Goal: Task Accomplishment & Management: Manage account settings

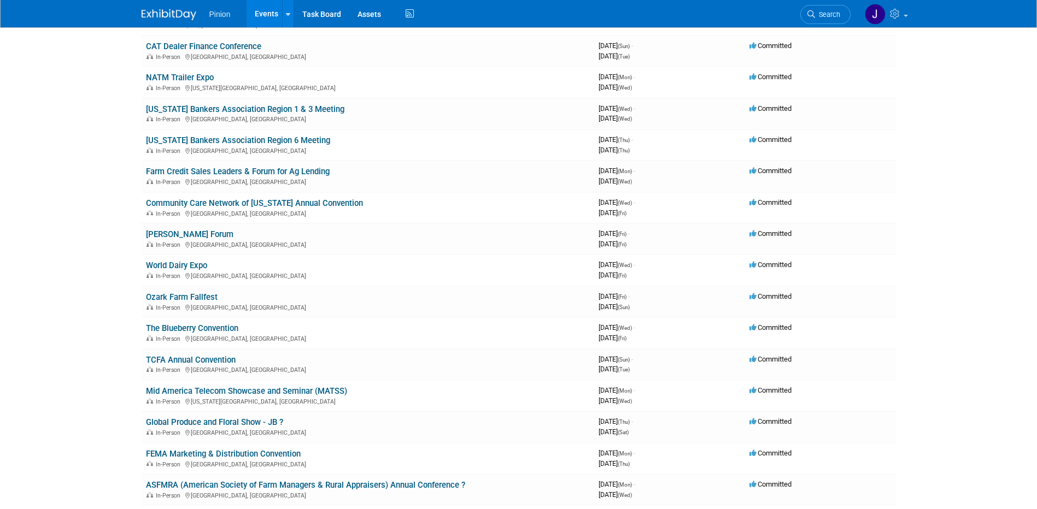
scroll to position [337, 0]
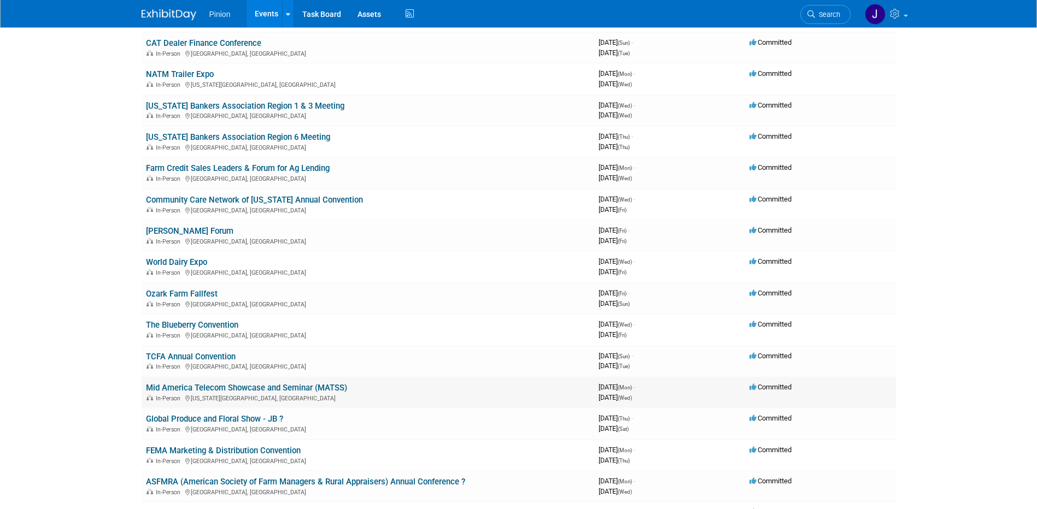
click at [267, 386] on link "Mid America Telecom Showcase and Seminar (MATSS)" at bounding box center [246, 388] width 201 height 10
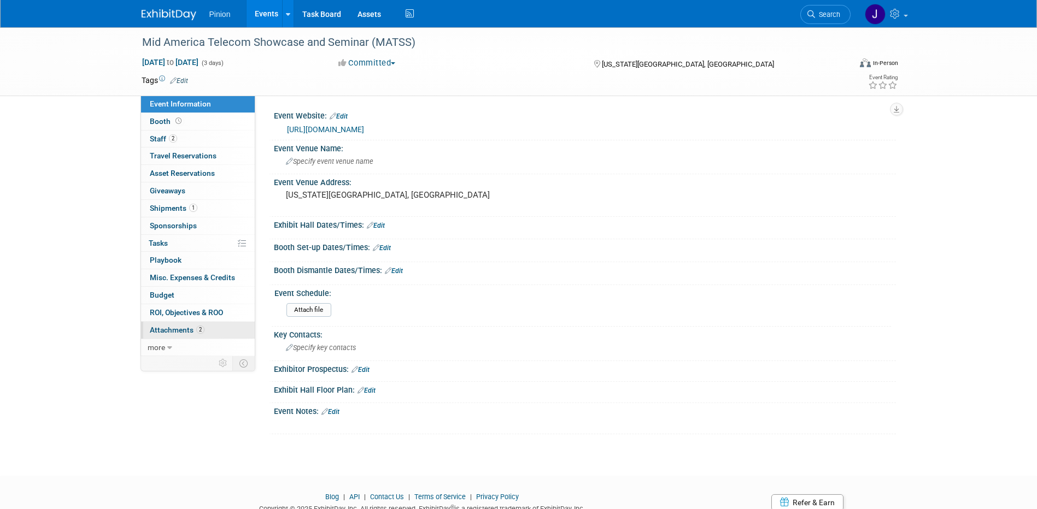
click at [187, 331] on span "Attachments 2" at bounding box center [177, 330] width 55 height 9
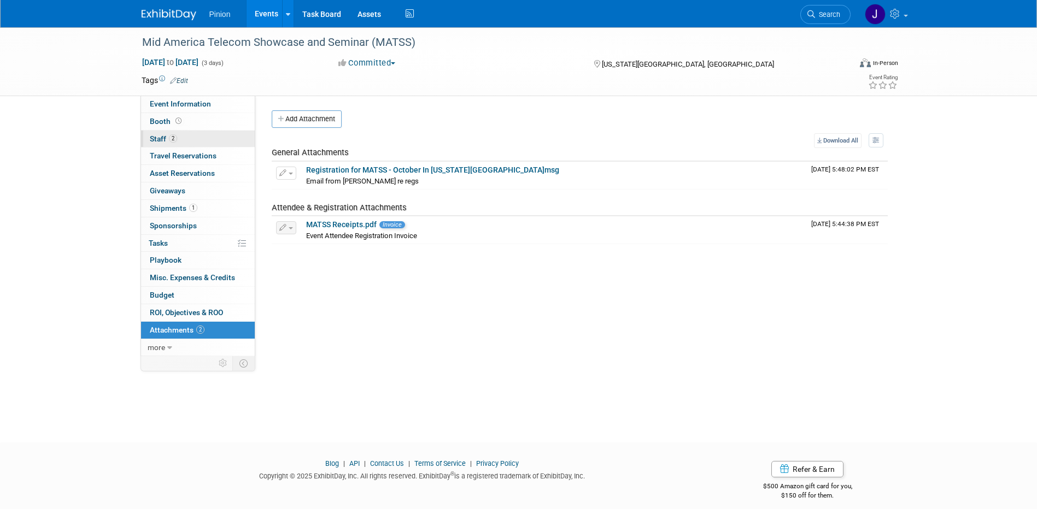
click at [178, 141] on link "2 Staff 2" at bounding box center [198, 139] width 114 height 17
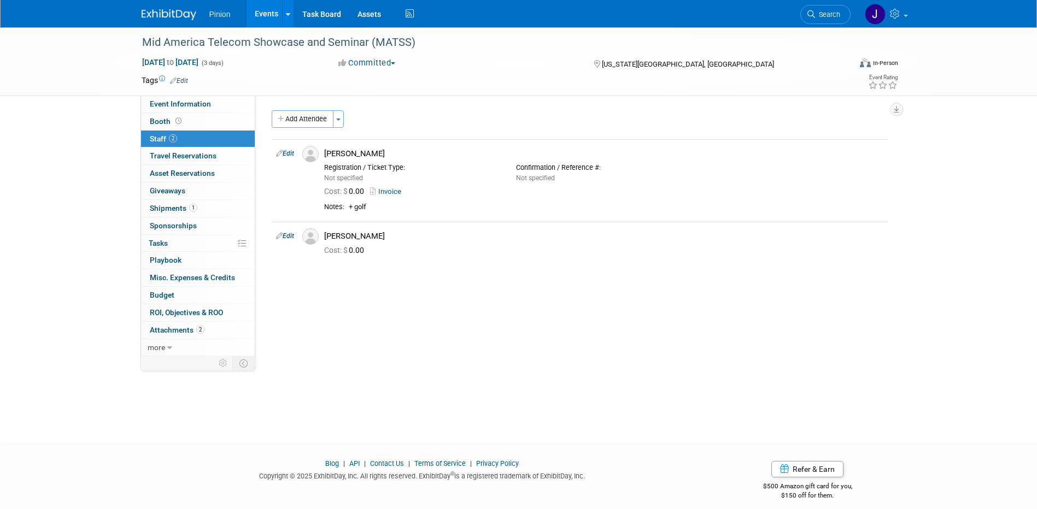
click at [164, 16] on img at bounding box center [169, 14] width 55 height 11
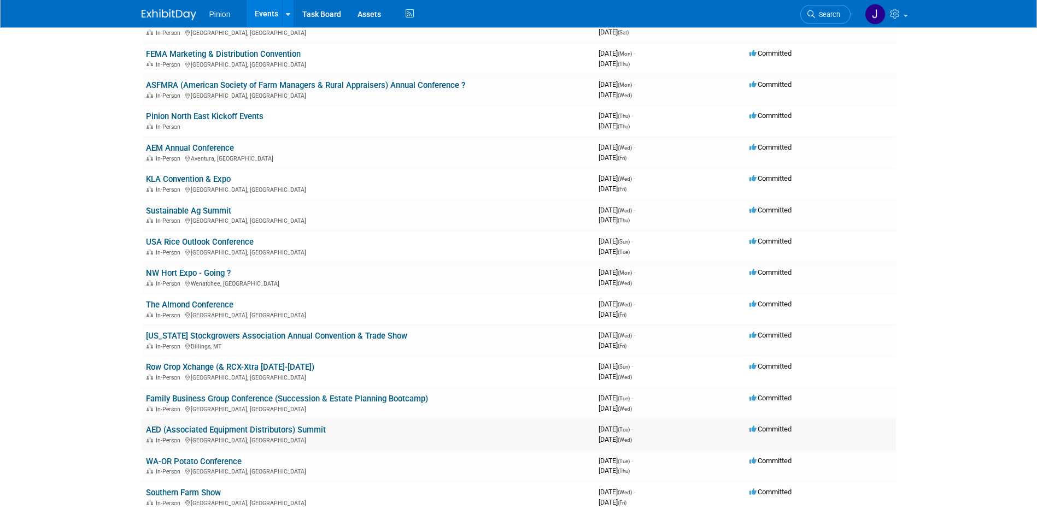
scroll to position [737, 0]
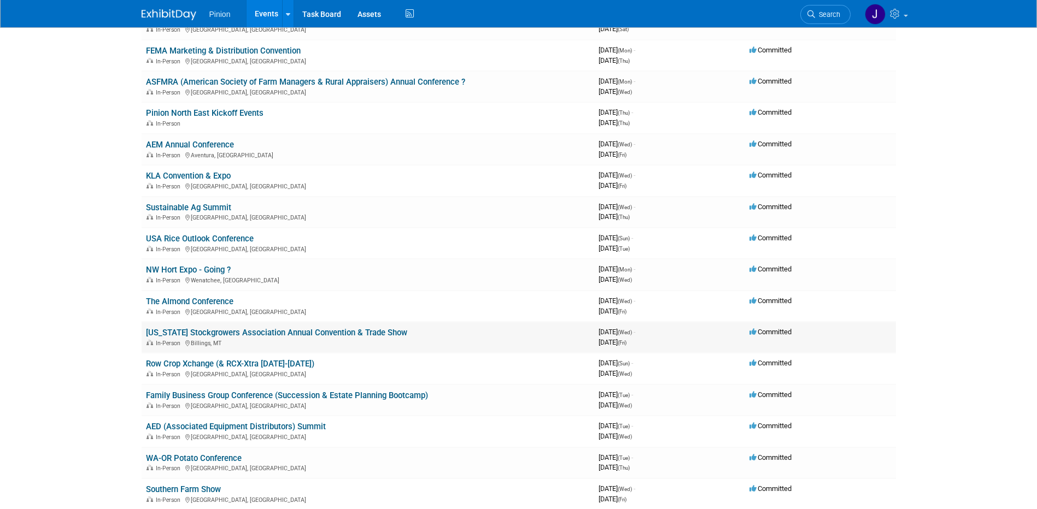
click at [394, 333] on link "[US_STATE] Stockgrowers Association Annual Convention & Trade Show" at bounding box center [276, 333] width 261 height 10
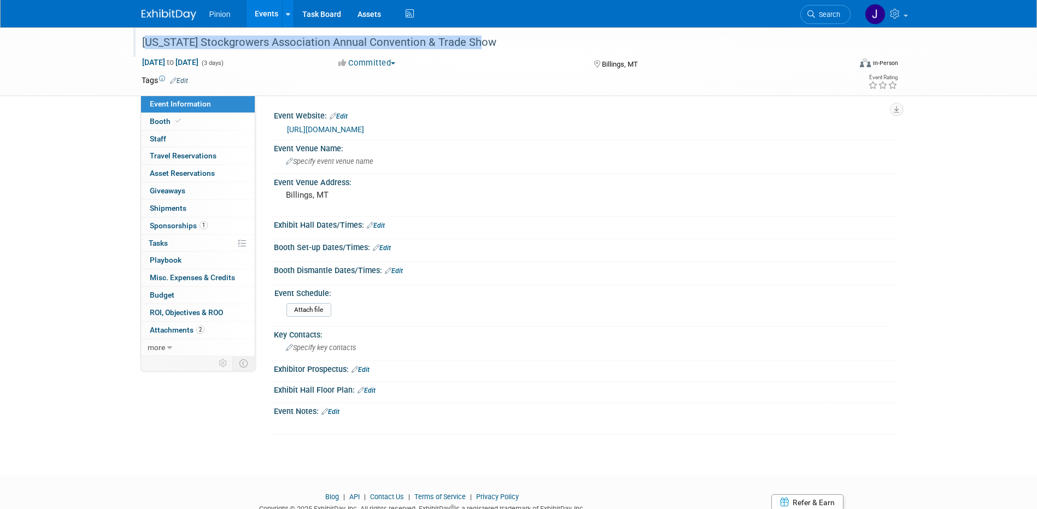
drag, startPoint x: 504, startPoint y: 44, endPoint x: 142, endPoint y: 49, distance: 362.9
click at [142, 49] on div "[US_STATE] Stockgrowers Association Annual Convention & Trade Show" at bounding box center [486, 43] width 696 height 20
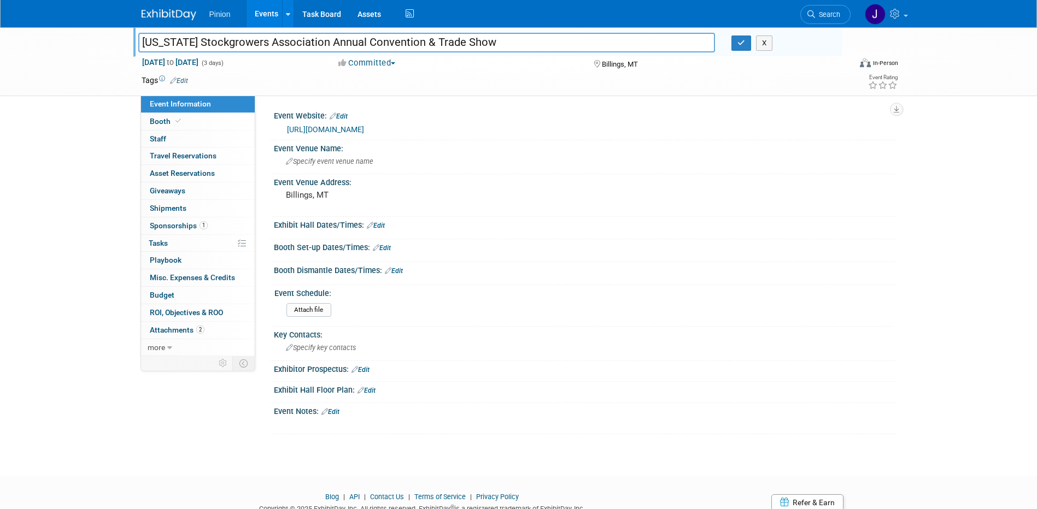
drag, startPoint x: 485, startPoint y: 43, endPoint x: 137, endPoint y: 49, distance: 348.7
click at [137, 49] on div "[US_STATE] Stockgrowers Association Annual Convention & Trade Show" at bounding box center [427, 44] width 594 height 16
click at [740, 44] on icon "button" at bounding box center [741, 42] width 8 height 7
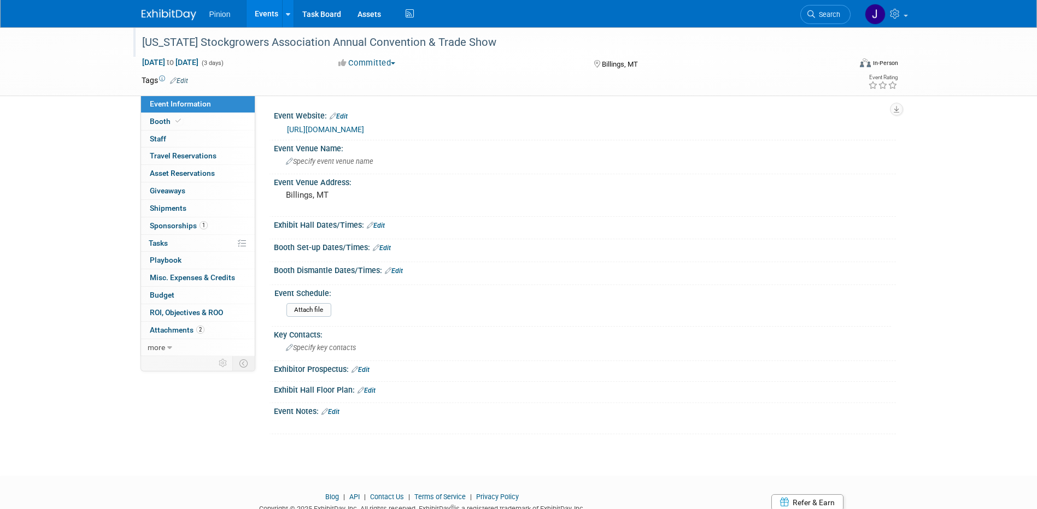
click at [152, 9] on link at bounding box center [176, 9] width 68 height 9
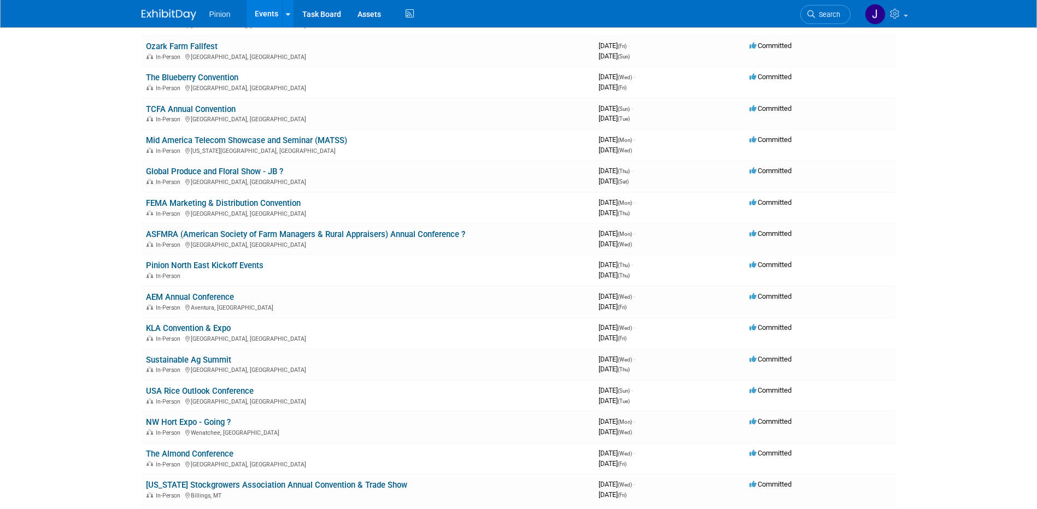
scroll to position [588, 0]
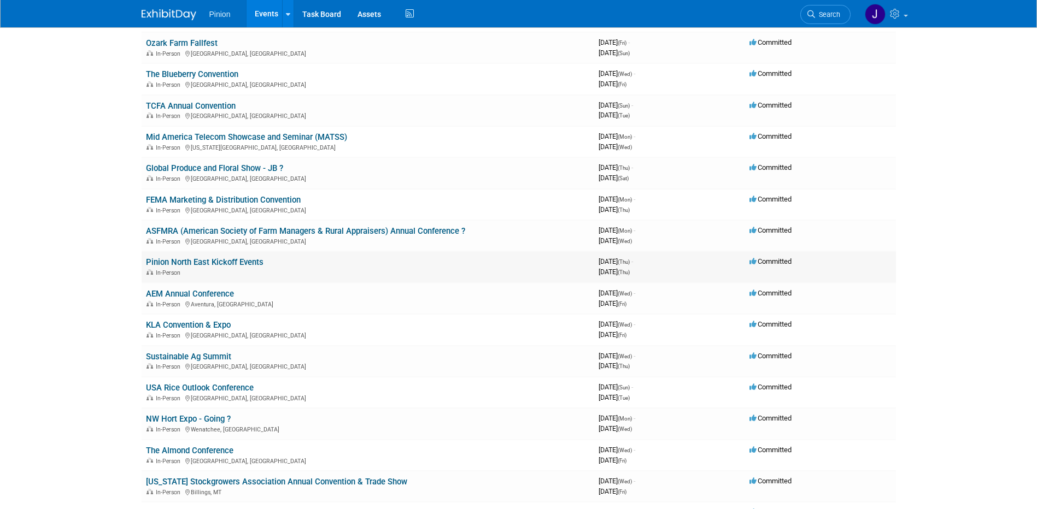
click at [181, 264] on link "Pinion North East Kickoff Events" at bounding box center [204, 262] width 117 height 10
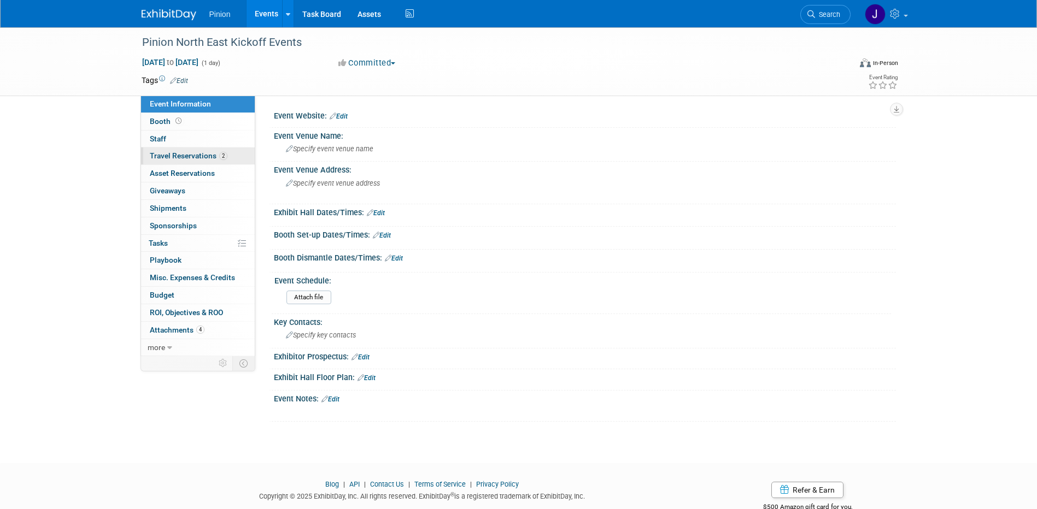
click at [219, 157] on span "2" at bounding box center [223, 156] width 8 height 8
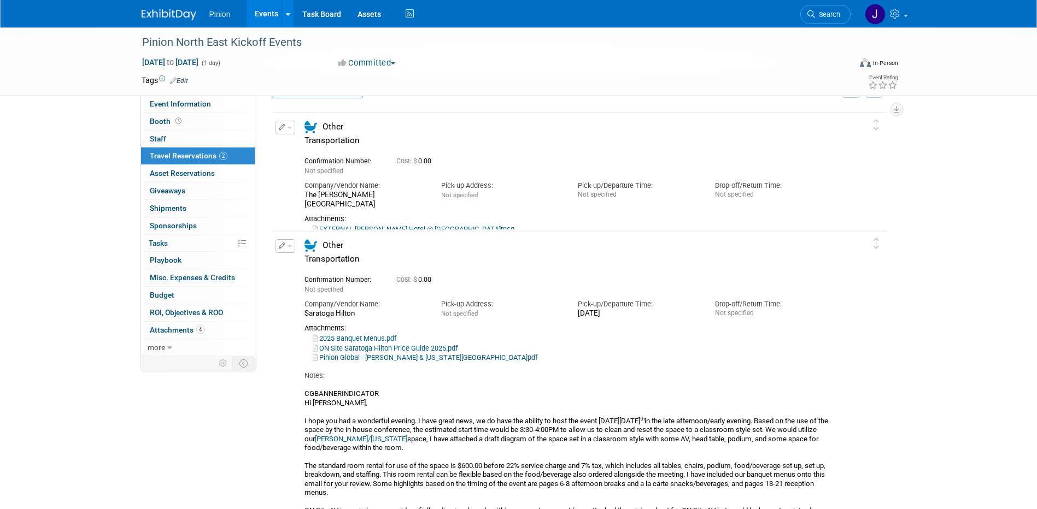
scroll to position [31, 0]
click at [289, 130] on button "button" at bounding box center [285, 127] width 20 height 14
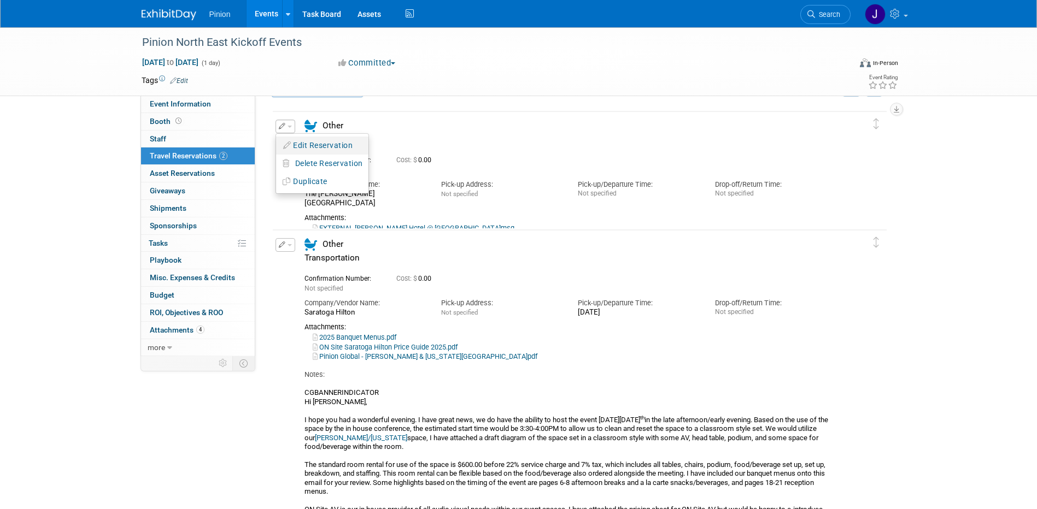
click at [299, 144] on button "Edit Reservation" at bounding box center [322, 146] width 92 height 16
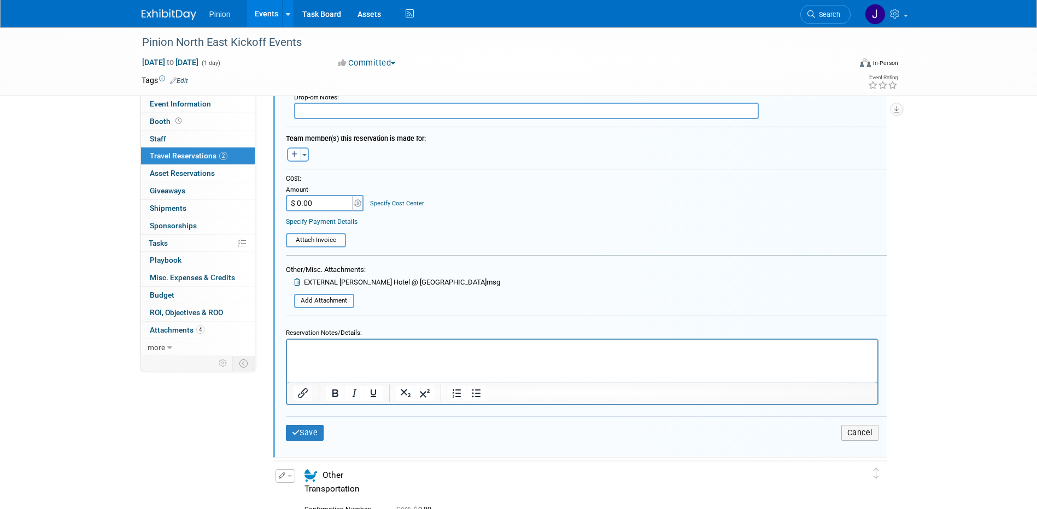
scroll to position [337, 0]
click at [416, 350] on p "Rich Text Area. Press ALT-0 for help." at bounding box center [582, 347] width 578 height 10
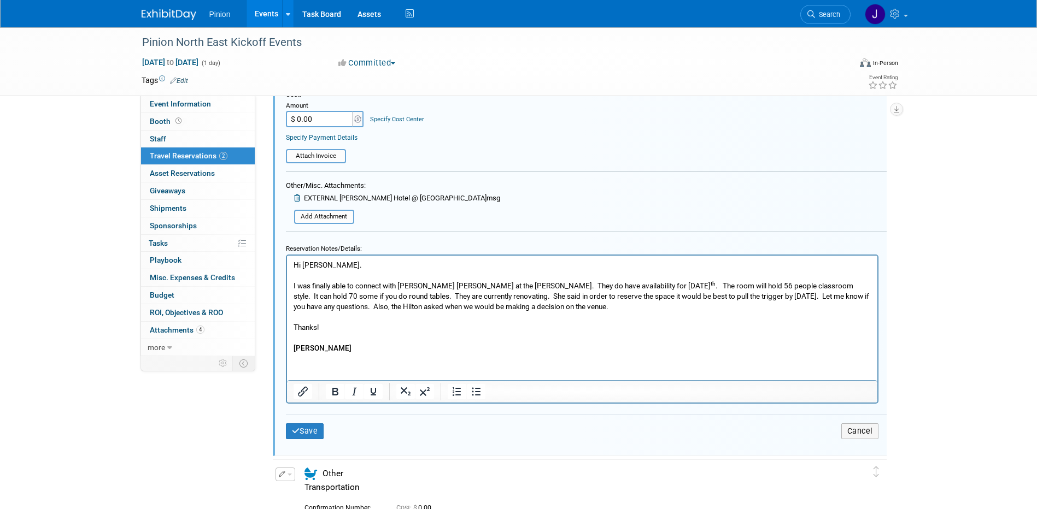
scroll to position [421, 0]
click at [292, 431] on icon "submit" at bounding box center [296, 430] width 8 height 8
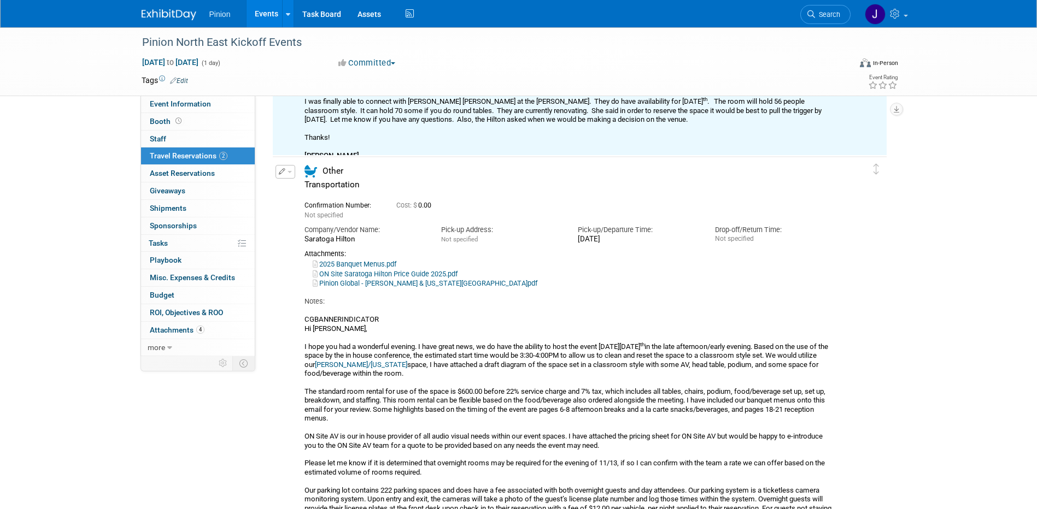
scroll to position [19, 0]
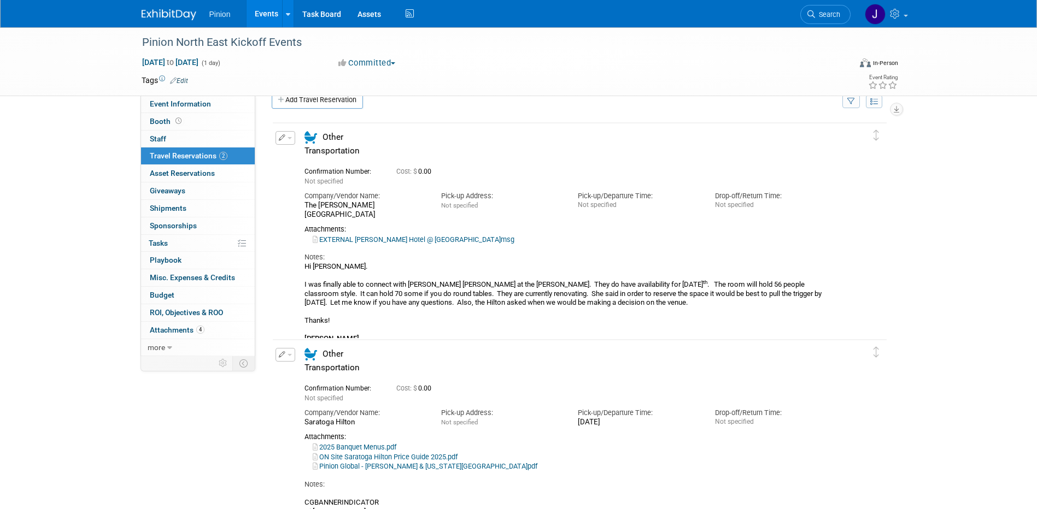
click at [169, 11] on img at bounding box center [169, 14] width 55 height 11
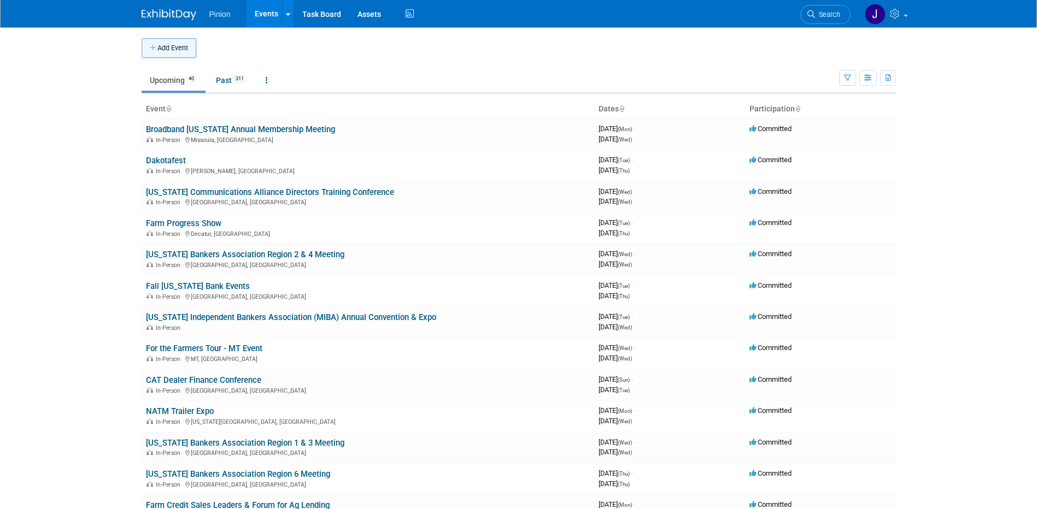
click at [187, 52] on button "Add Event" at bounding box center [169, 48] width 55 height 20
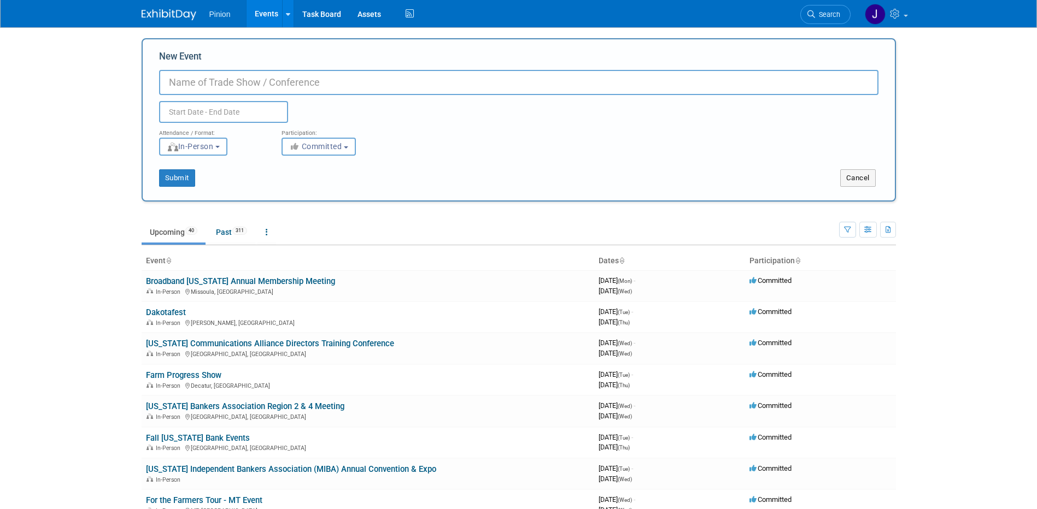
click at [319, 89] on input "New Event" at bounding box center [518, 82] width 719 height 25
type input "High Plains Journal Live"
click at [273, 110] on input "text" at bounding box center [223, 112] width 129 height 22
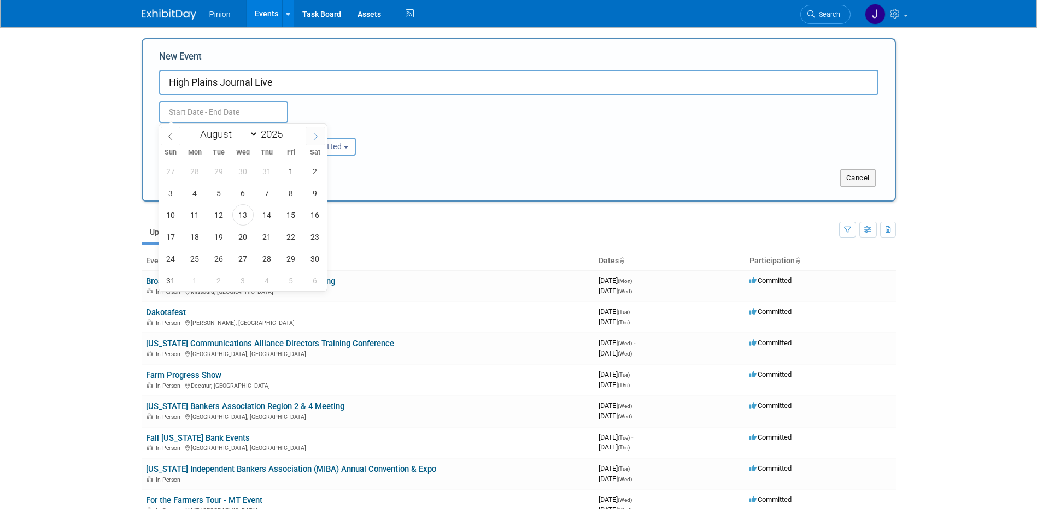
click at [315, 133] on icon at bounding box center [316, 137] width 8 height 8
select select "11"
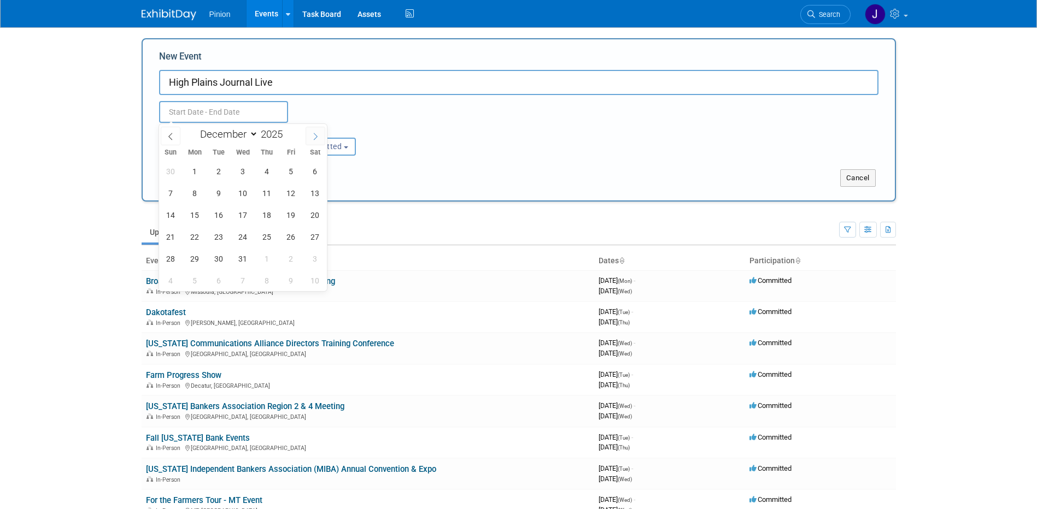
click at [315, 133] on icon at bounding box center [316, 137] width 8 height 8
type input "2026"
click at [315, 133] on icon at bounding box center [316, 137] width 8 height 8
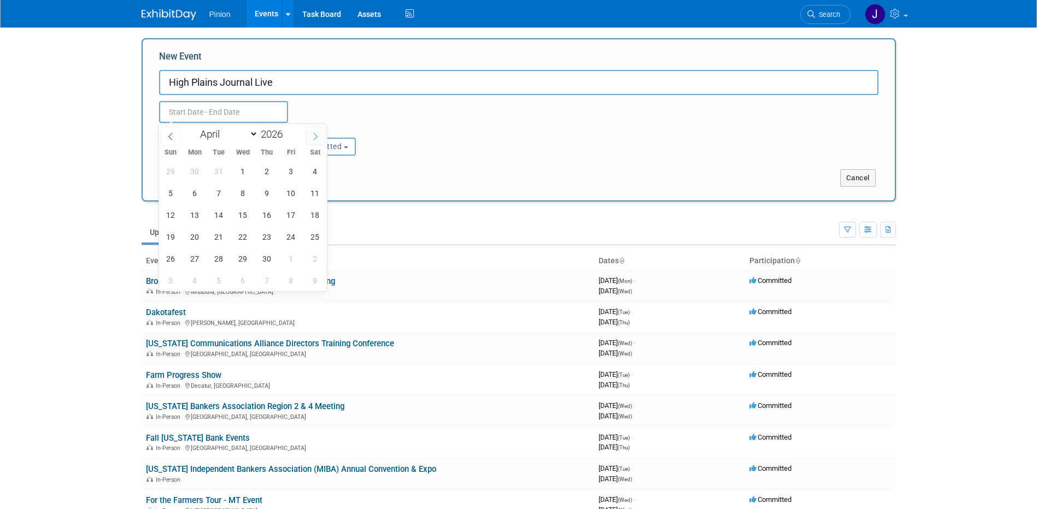
click at [315, 133] on icon at bounding box center [316, 137] width 8 height 8
select select "7"
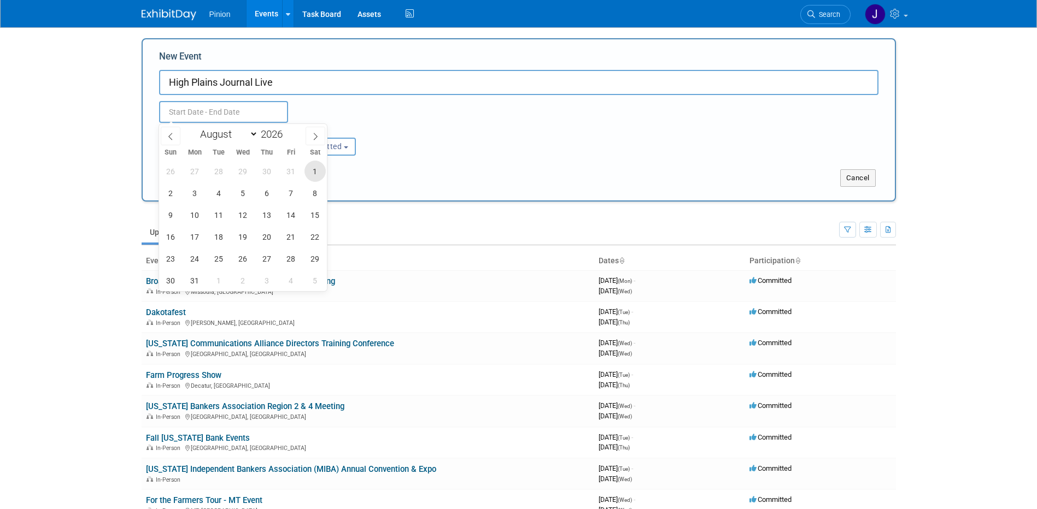
click at [310, 171] on span "1" at bounding box center [314, 171] width 21 height 21
type input "Aug 1, 2026 to Aug 1, 2026"
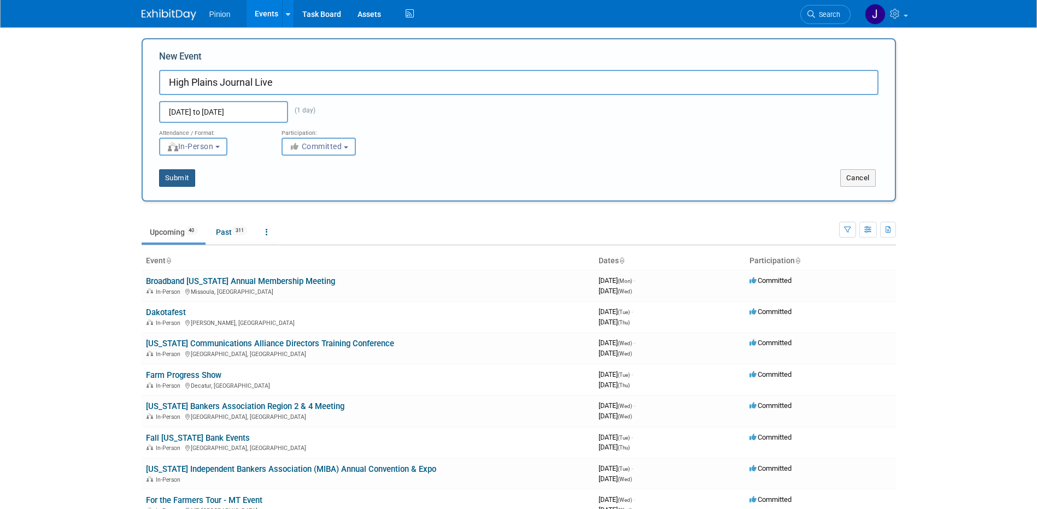
click at [181, 179] on button "Submit" at bounding box center [177, 177] width 36 height 17
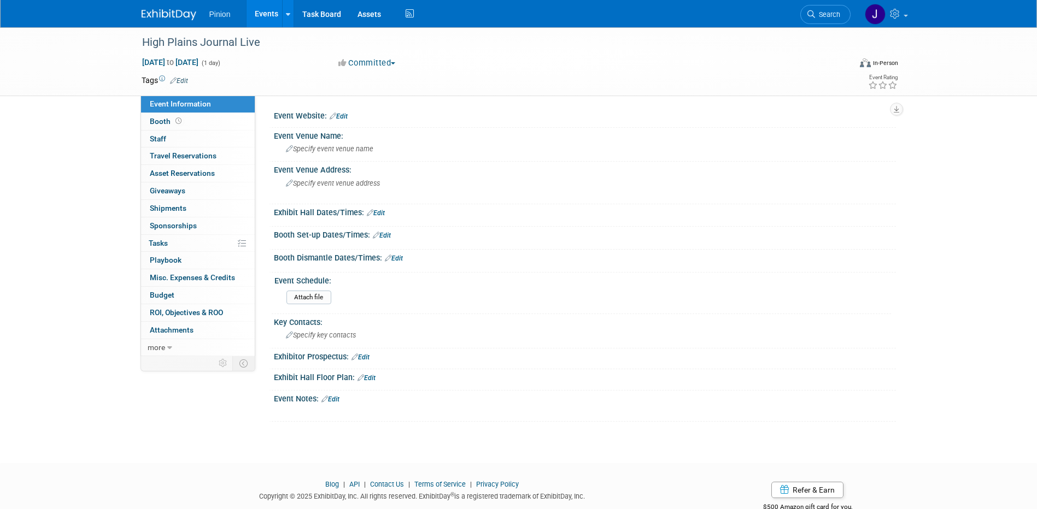
click at [348, 116] on link "Edit" at bounding box center [339, 117] width 18 height 8
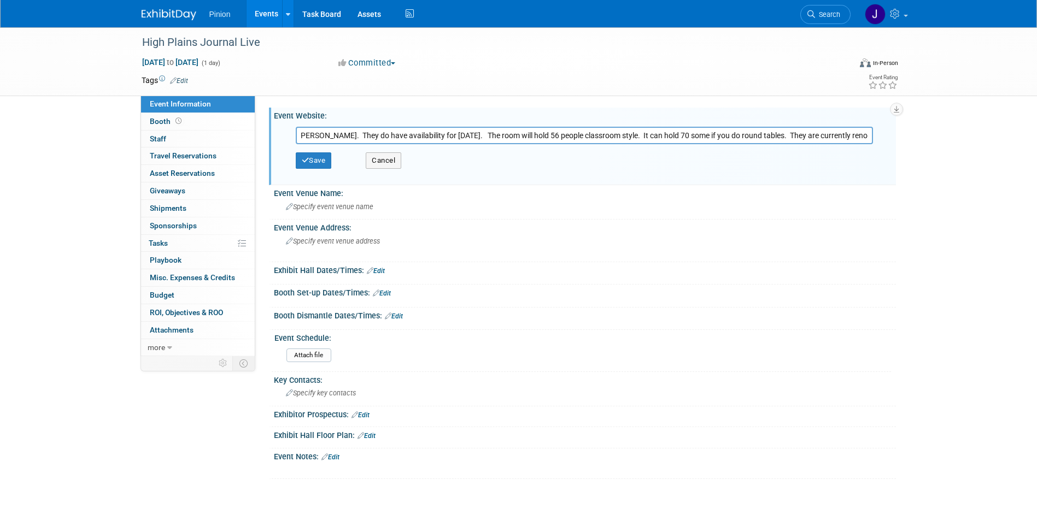
scroll to position [0, 1010]
drag, startPoint x: 299, startPoint y: 132, endPoint x: 1116, endPoint y: 158, distance: 817.4
click at [1036, 158] on html "Pinion Events Add Event Bulk Upload Events Shareable Event Boards Recently View…" at bounding box center [518, 254] width 1037 height 509
paste input "https://live.hpj.com/"
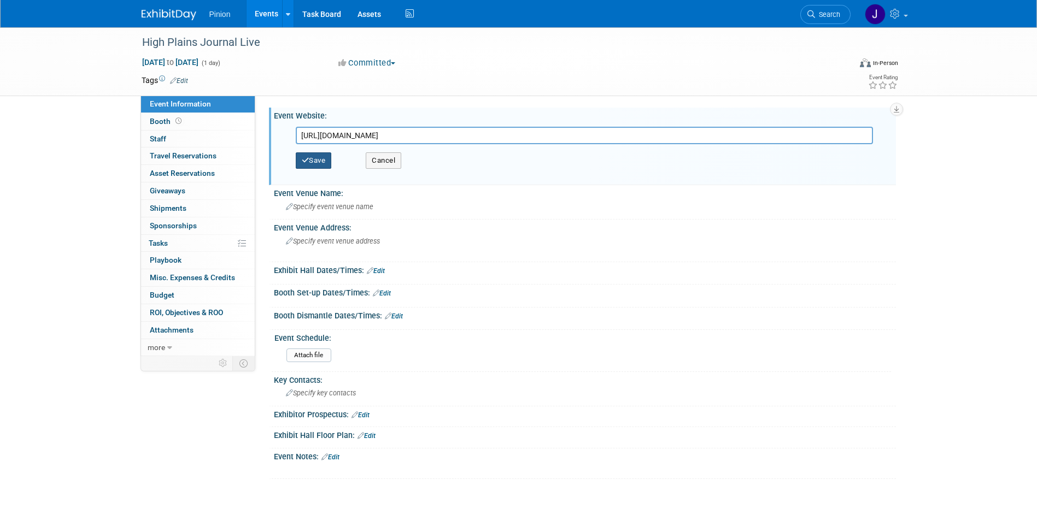
type input "https://live.hpj.com/"
click at [316, 161] on button "Save" at bounding box center [314, 160] width 36 height 16
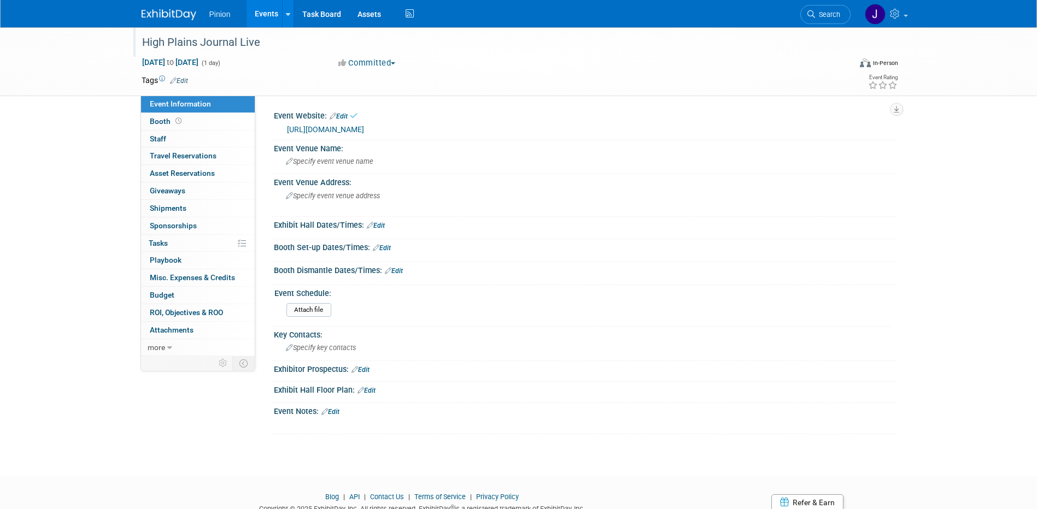
click at [255, 39] on div "High Plains Journal Live" at bounding box center [486, 43] width 696 height 20
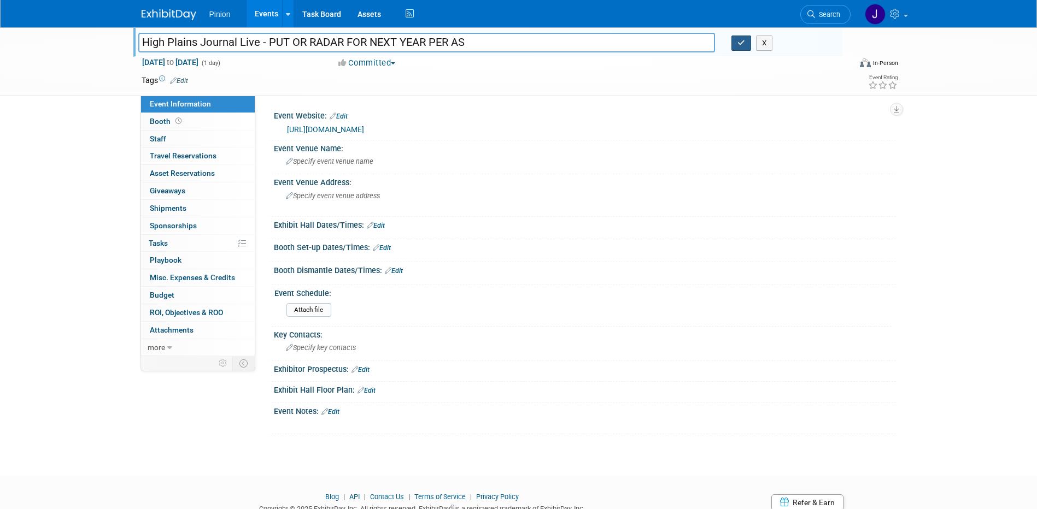
type input "High Plains Journal Live - PUT OR RADAR FOR NEXT YEAR PER AS"
click at [738, 42] on icon "button" at bounding box center [741, 42] width 8 height 7
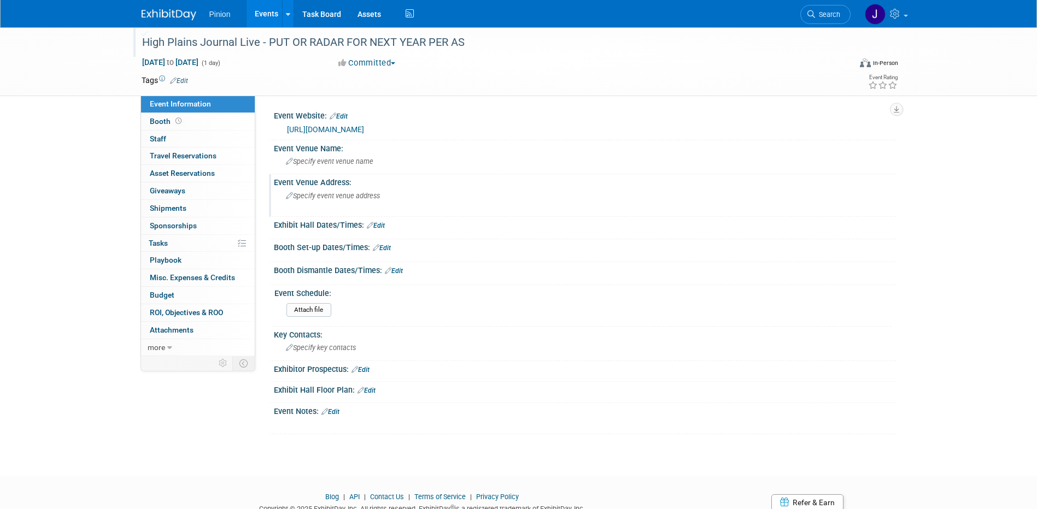
click at [304, 198] on span "Specify event venue address" at bounding box center [333, 196] width 94 height 8
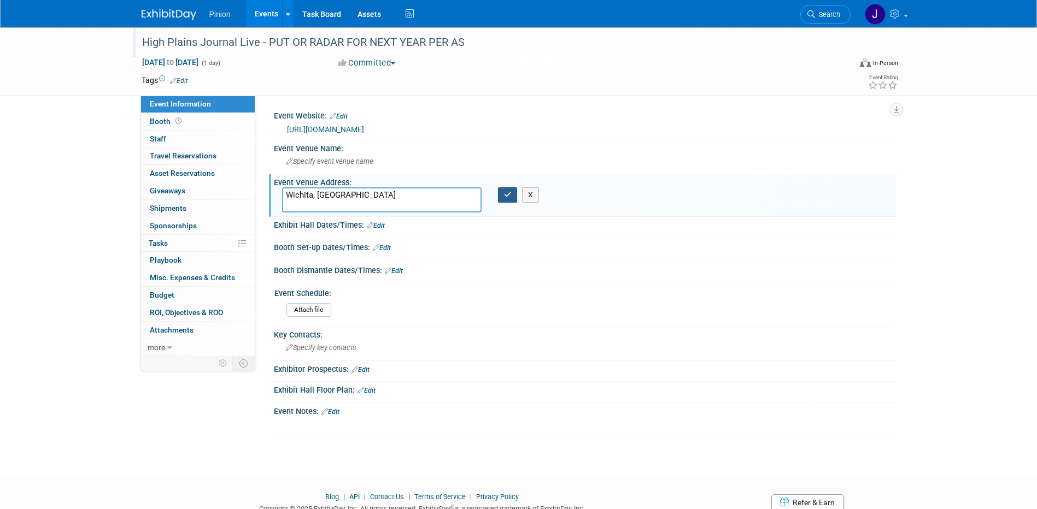
type textarea "Wichita, KS"
click at [502, 192] on button "button" at bounding box center [508, 194] width 20 height 15
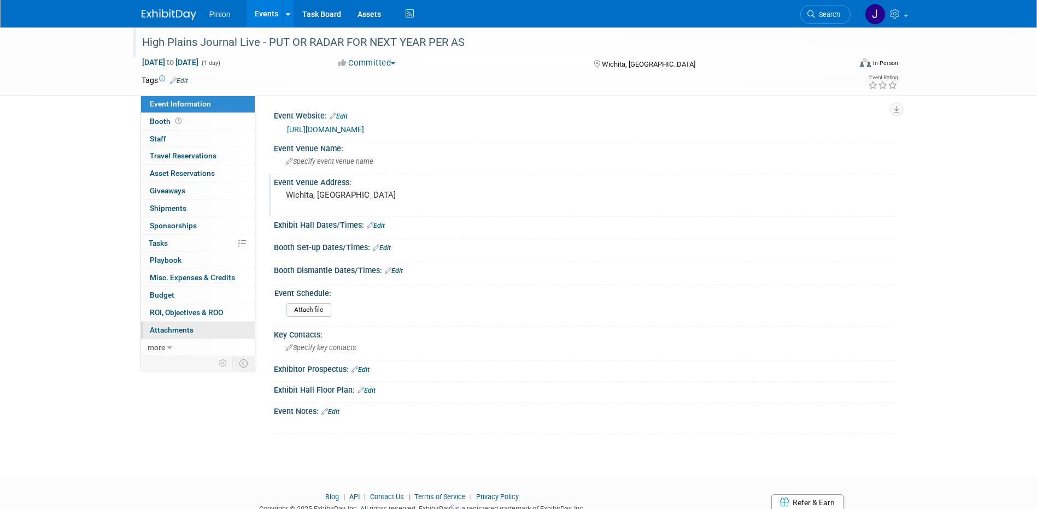
click at [190, 328] on span "Attachments 0" at bounding box center [172, 330] width 44 height 9
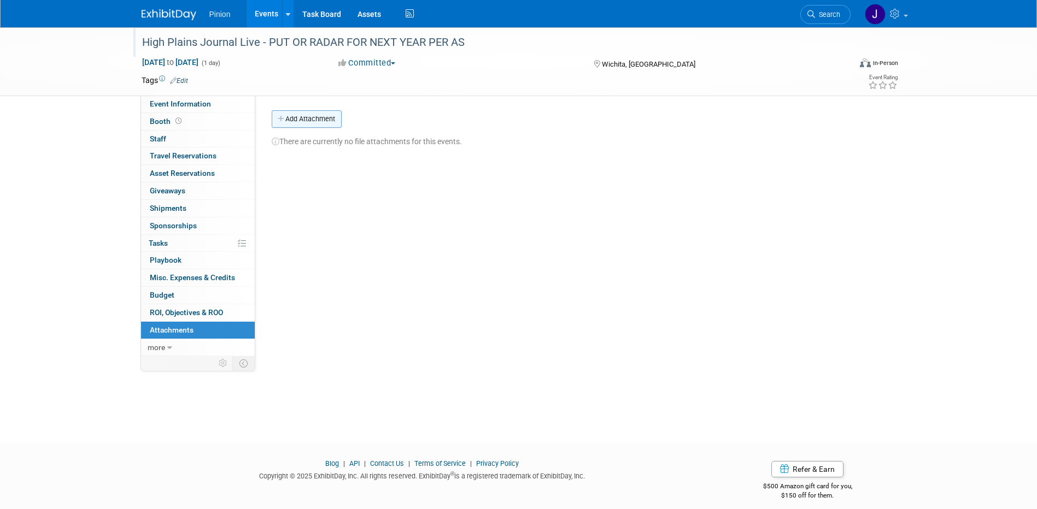
click at [337, 124] on button "Add Attachment" at bounding box center [307, 118] width 70 height 17
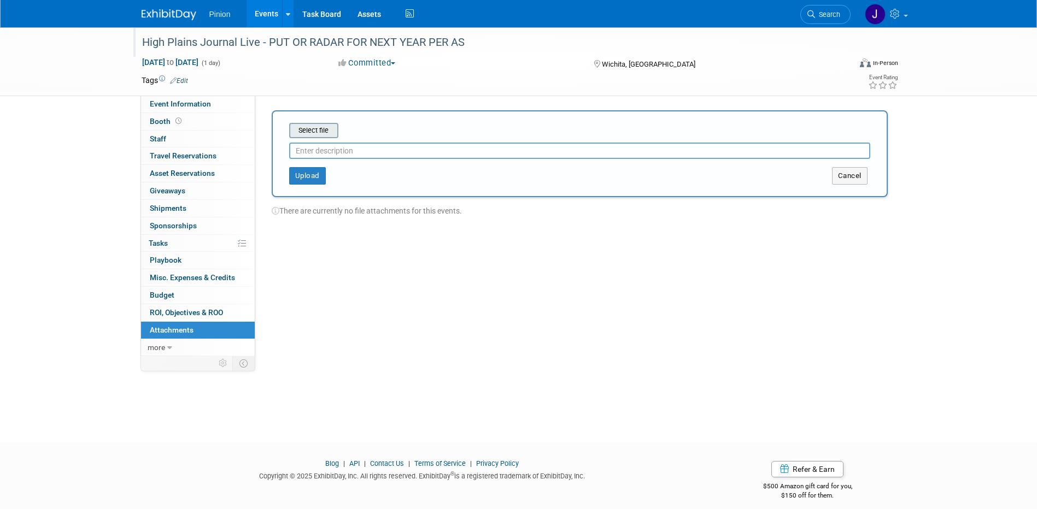
click at [326, 136] on input "file" at bounding box center [272, 130] width 130 height 13
click at [310, 173] on button "Upload" at bounding box center [307, 171] width 37 height 17
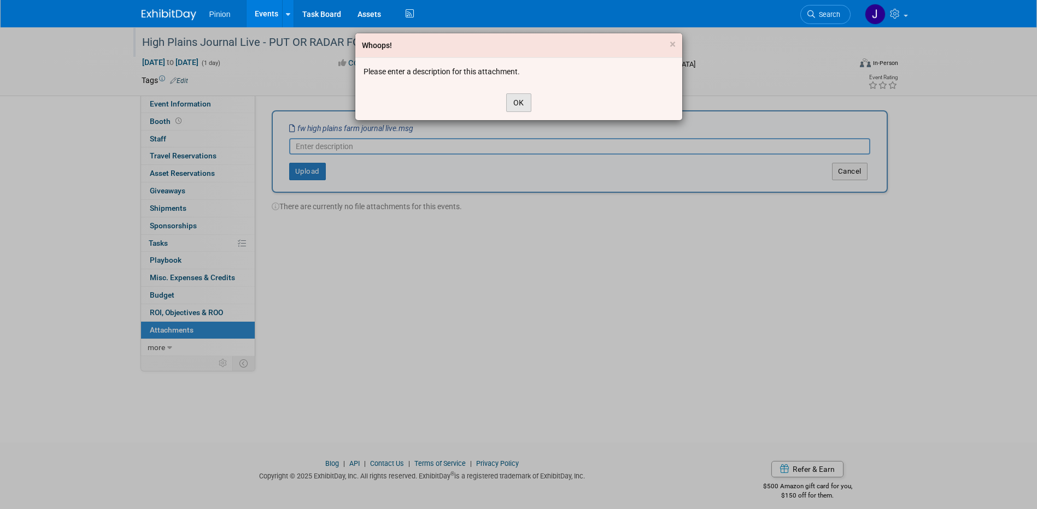
click at [519, 99] on button "OK" at bounding box center [518, 102] width 25 height 19
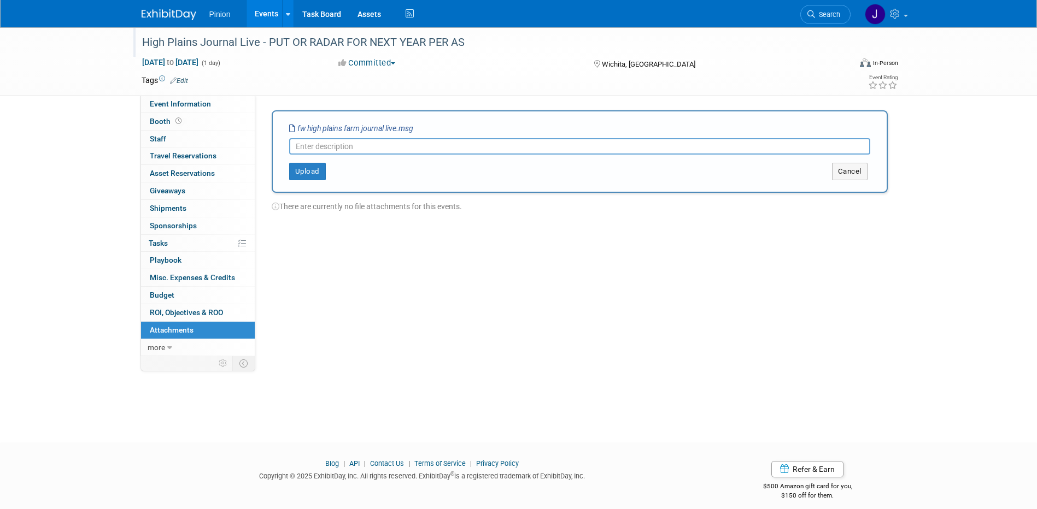
click at [328, 145] on input "text" at bounding box center [579, 146] width 581 height 16
type input "Email re HPJL"
click at [308, 166] on button "Upload" at bounding box center [307, 171] width 37 height 17
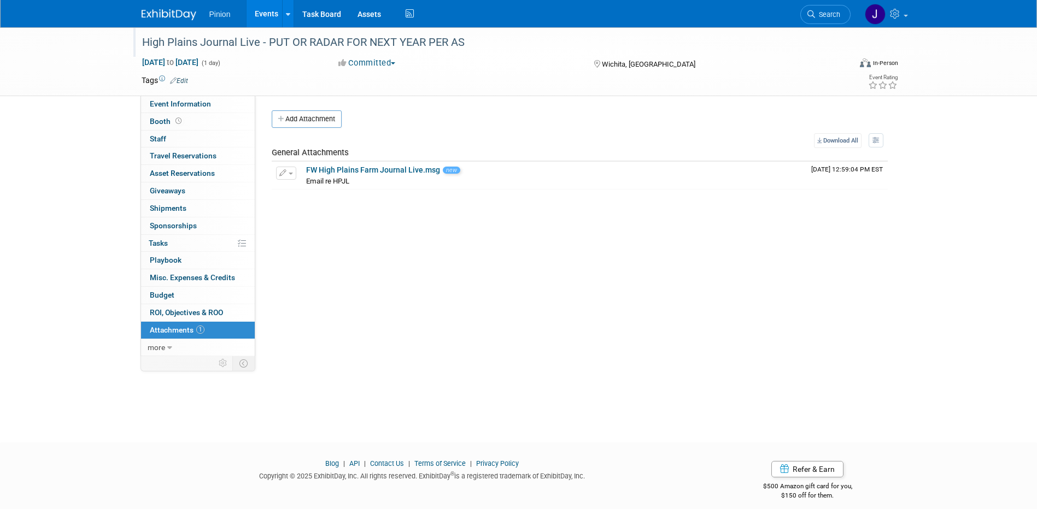
click at [166, 22] on div "Pinion Events Add Event Bulk Upload Events Shareable Event Boards Recently View…" at bounding box center [519, 13] width 754 height 27
click at [168, 17] on img at bounding box center [169, 14] width 55 height 11
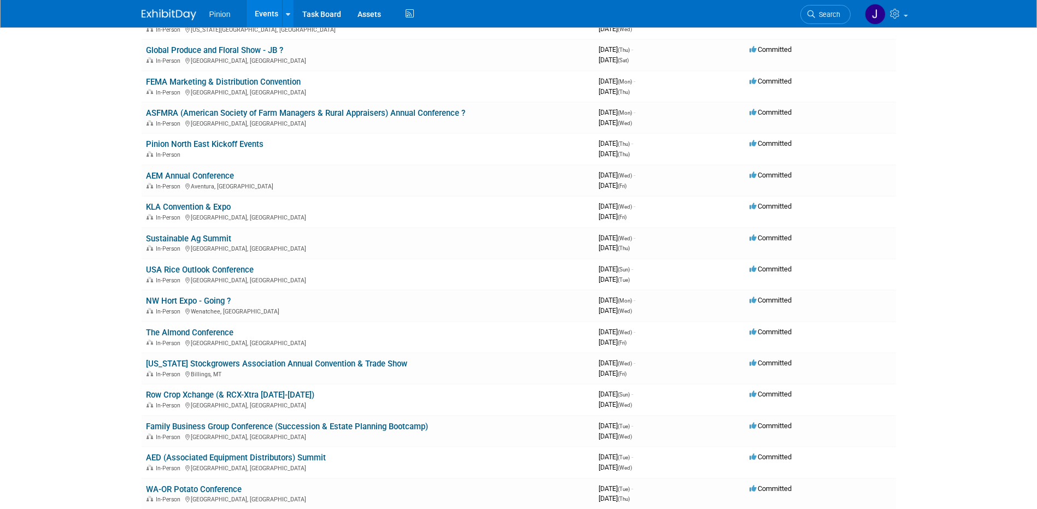
scroll to position [708, 0]
click at [220, 204] on link "KLA Convention & Expo" at bounding box center [188, 206] width 85 height 10
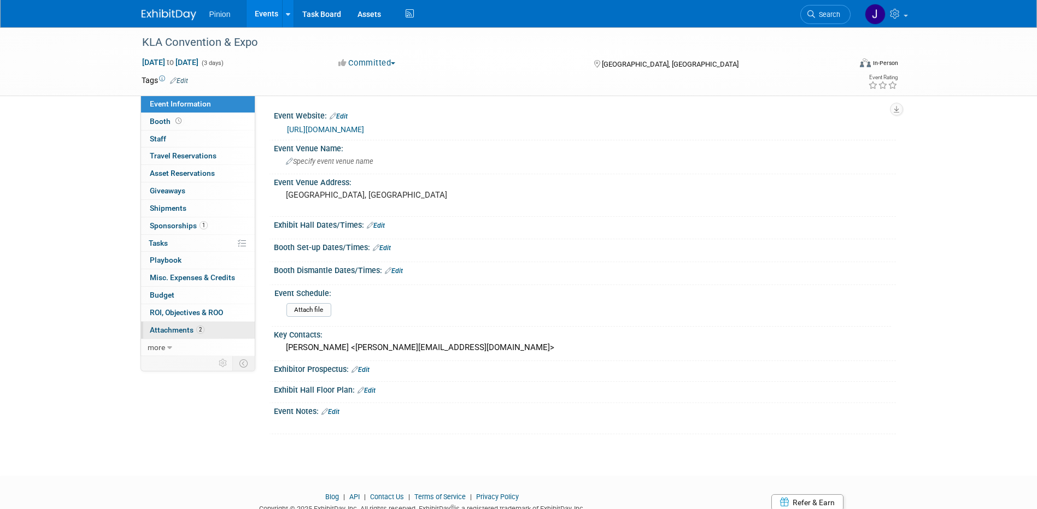
drag, startPoint x: 187, startPoint y: 328, endPoint x: 198, endPoint y: 330, distance: 11.6
click at [187, 329] on span "Attachments 2" at bounding box center [177, 330] width 55 height 9
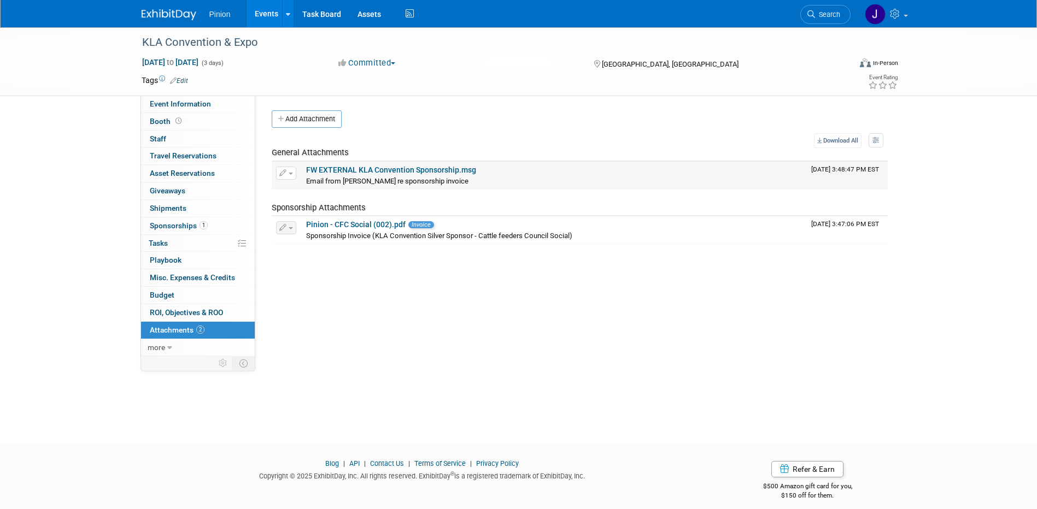
click at [410, 166] on link "FW EXTERNAL KLA Convention Sponsorship.msg" at bounding box center [391, 170] width 170 height 9
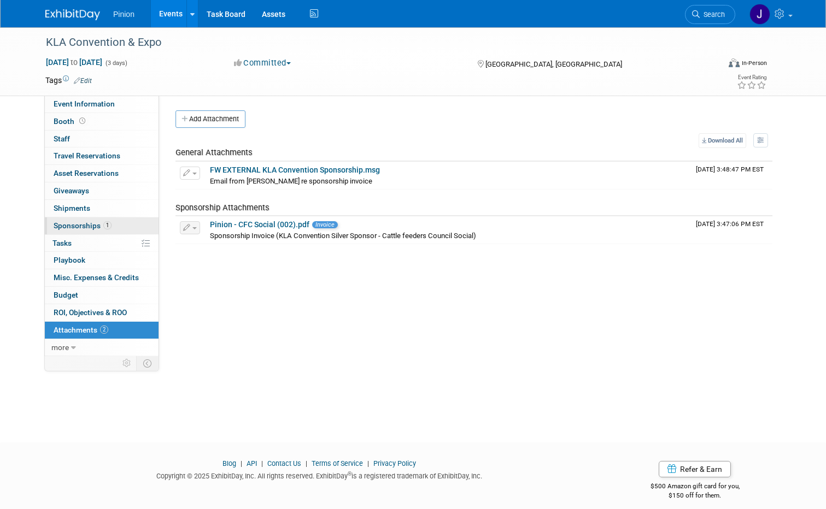
click at [103, 226] on span "1" at bounding box center [107, 225] width 8 height 8
